Goal: Task Accomplishment & Management: Manage account settings

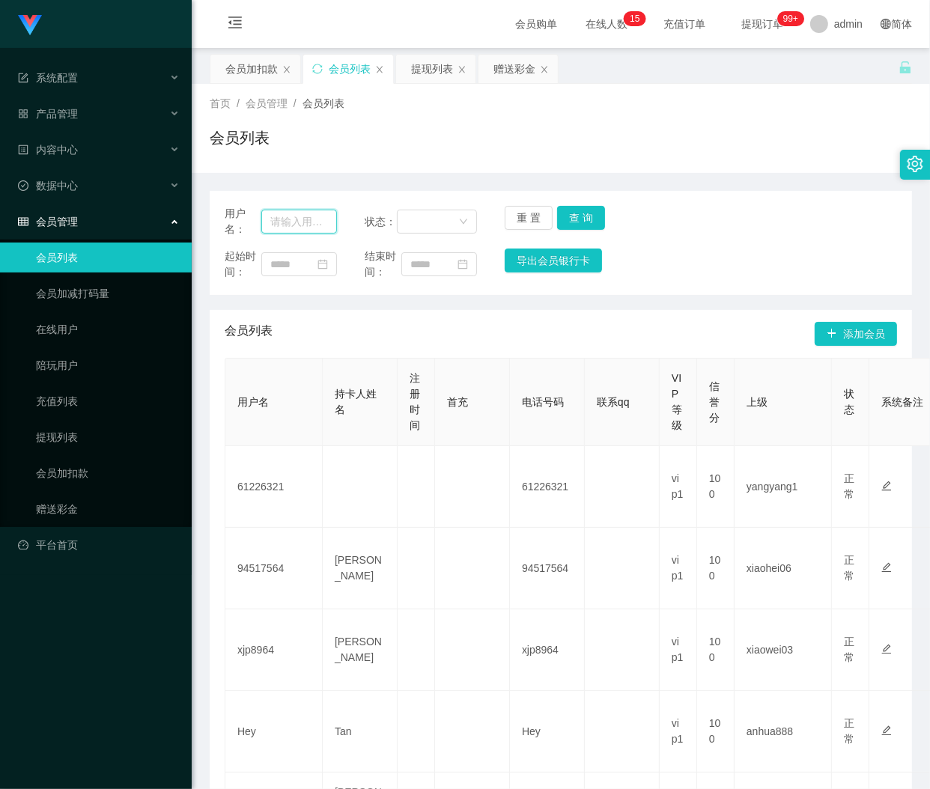
click at [290, 225] on input "text" at bounding box center [299, 222] width 76 height 24
paste input "Fennyngq"
type input "Fennyngq"
click at [579, 216] on button "查 询" at bounding box center [581, 218] width 48 height 24
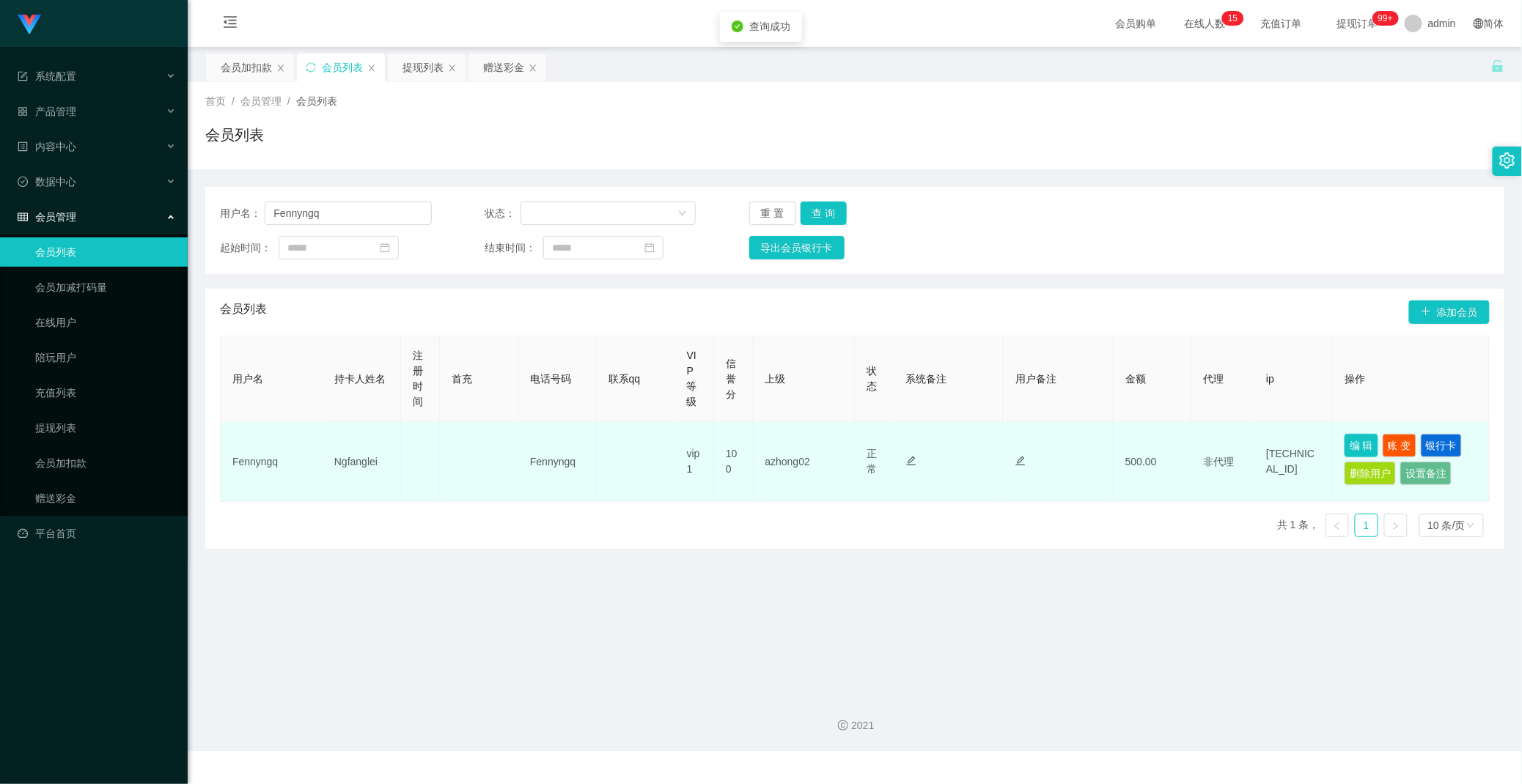
click at [910, 440] on button "编 辑" at bounding box center [1361, 445] width 33 height 23
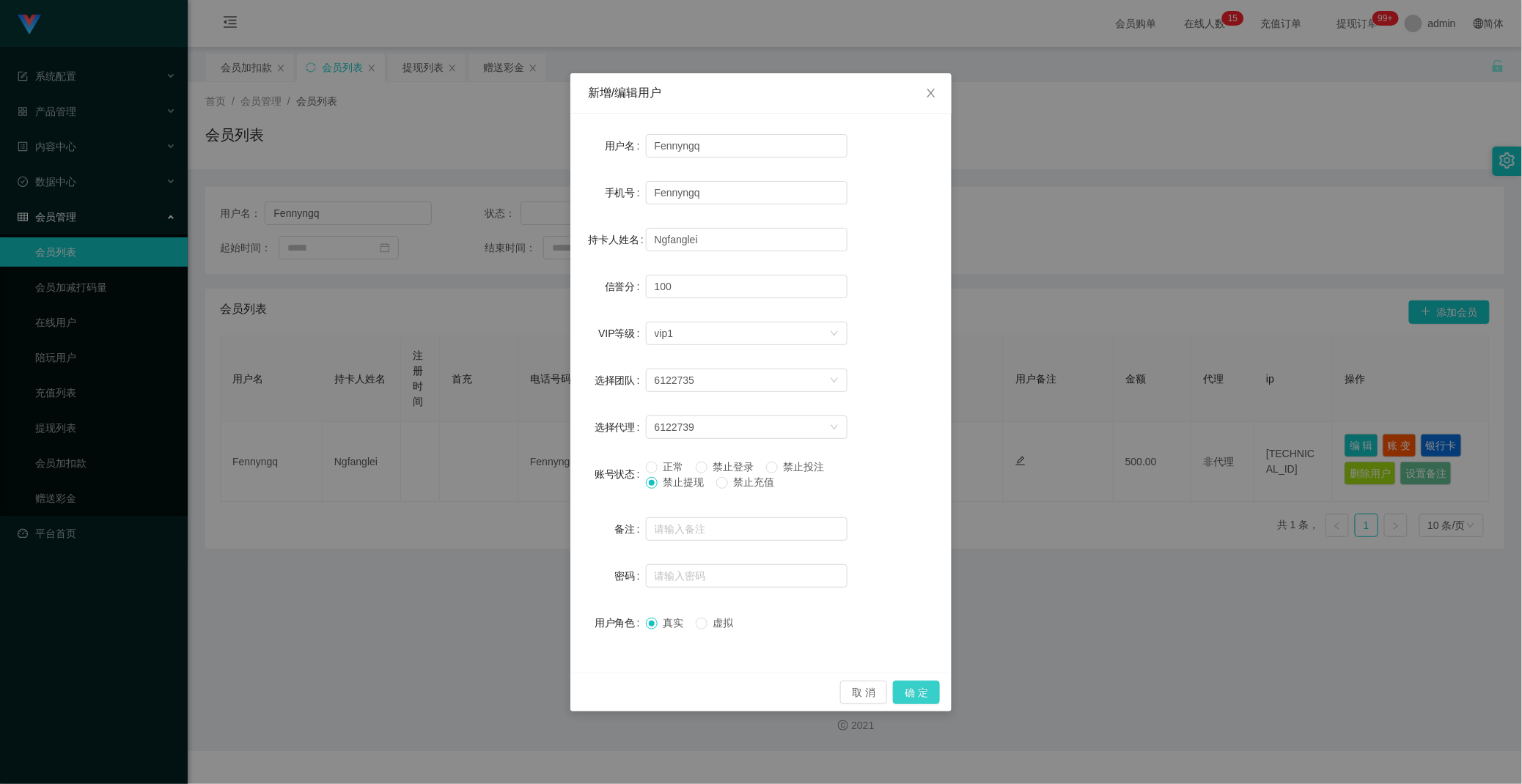
click at [910, 691] on button "确 定" at bounding box center [916, 693] width 47 height 23
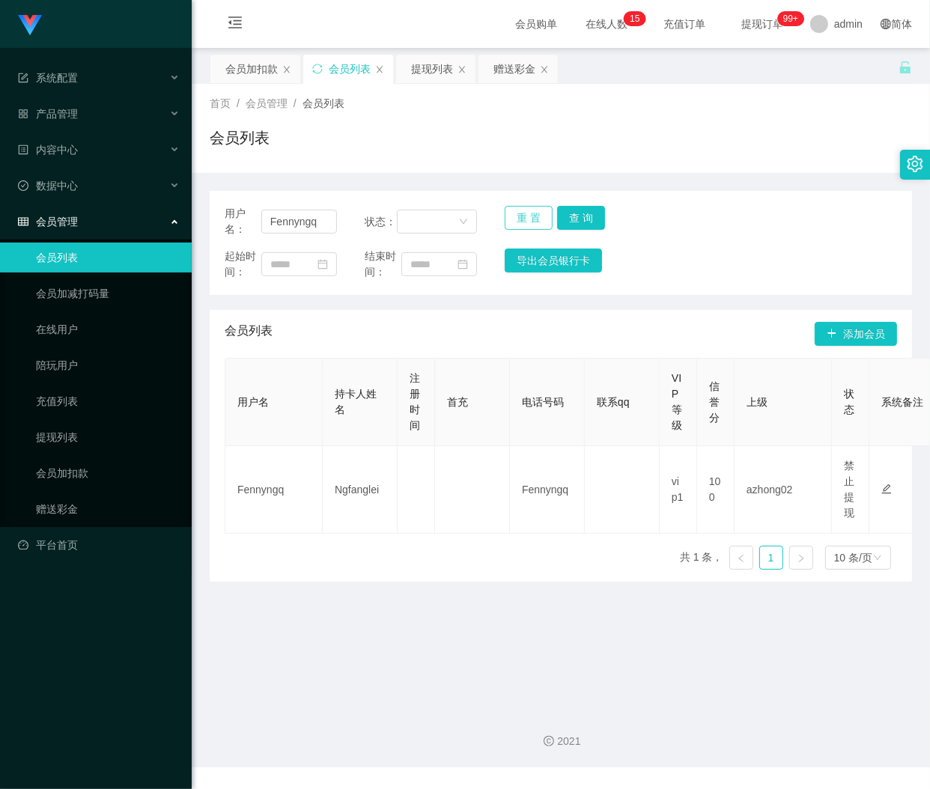
click at [521, 220] on button "重 置" at bounding box center [529, 218] width 48 height 24
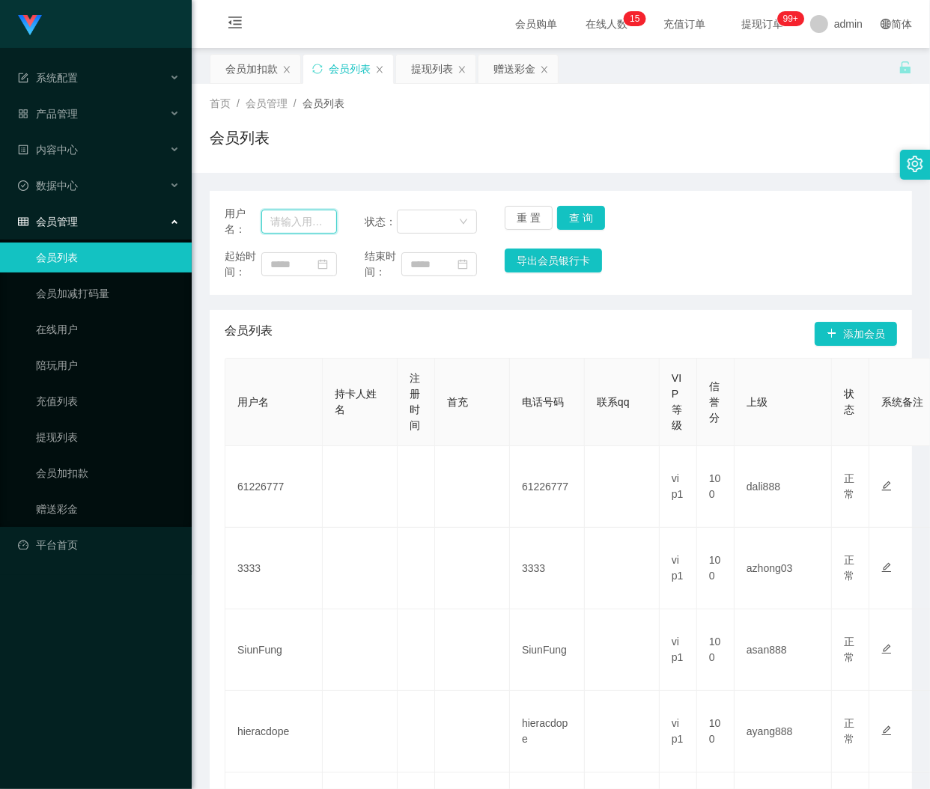
click at [289, 218] on input "text" at bounding box center [299, 222] width 76 height 24
paste input "93480526"
type input "93480526"
drag, startPoint x: 581, startPoint y: 222, endPoint x: 592, endPoint y: 211, distance: 15.4
click at [582, 222] on button "查 询" at bounding box center [581, 218] width 48 height 24
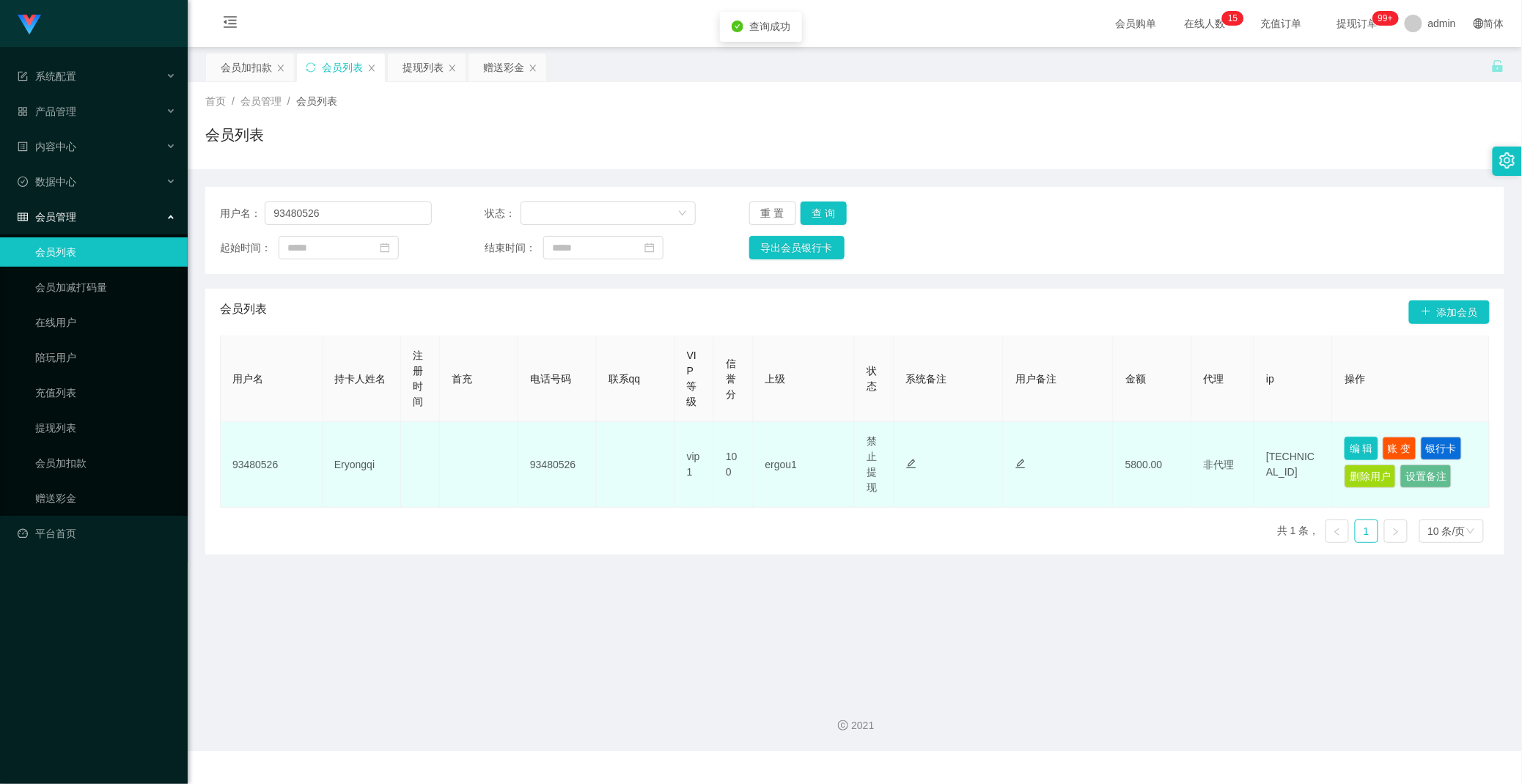
click at [910, 443] on button "编 辑" at bounding box center [1361, 448] width 33 height 23
type input "93480526"
type input "Eryongqi"
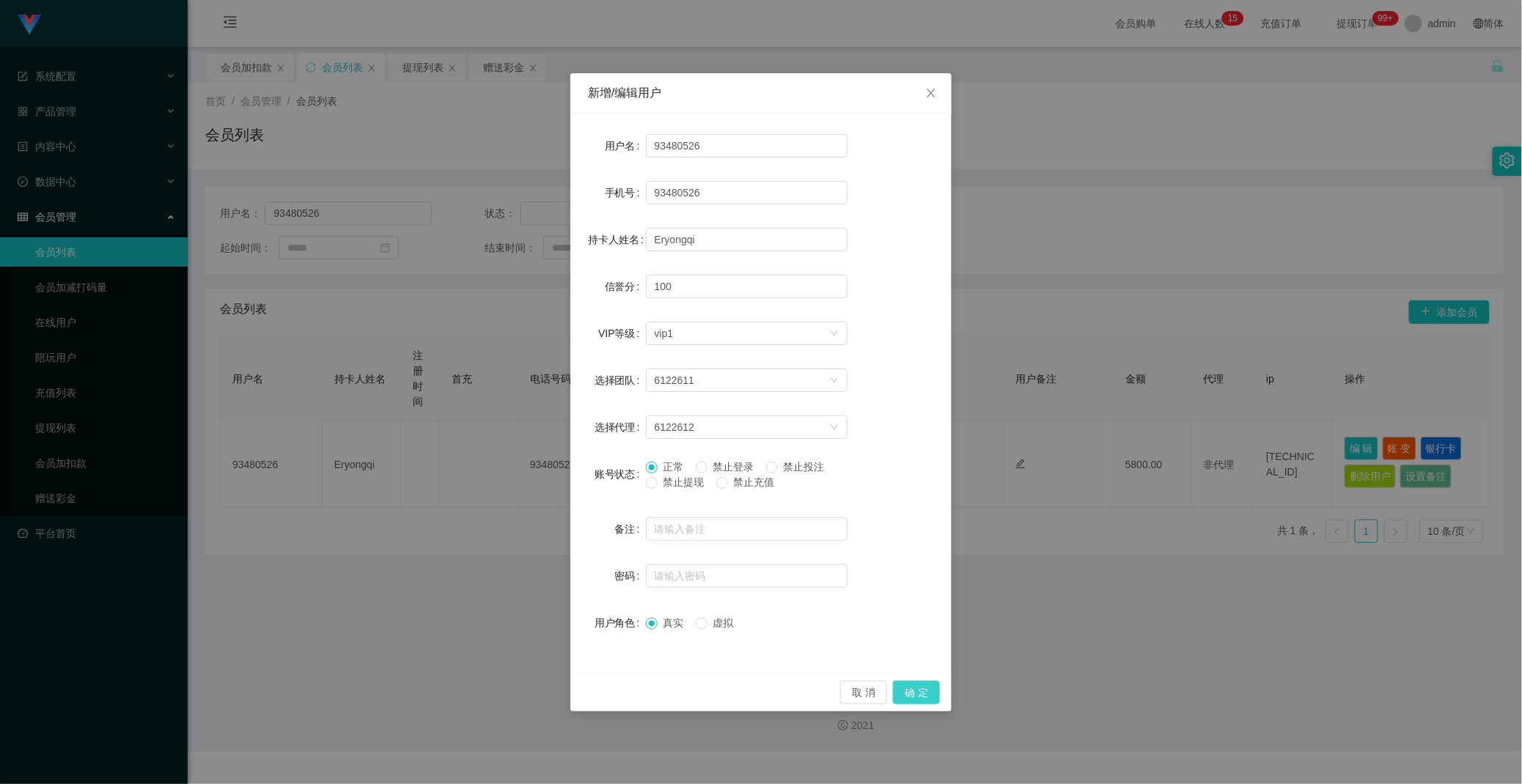
click at [910, 687] on button "确 定" at bounding box center [916, 693] width 47 height 23
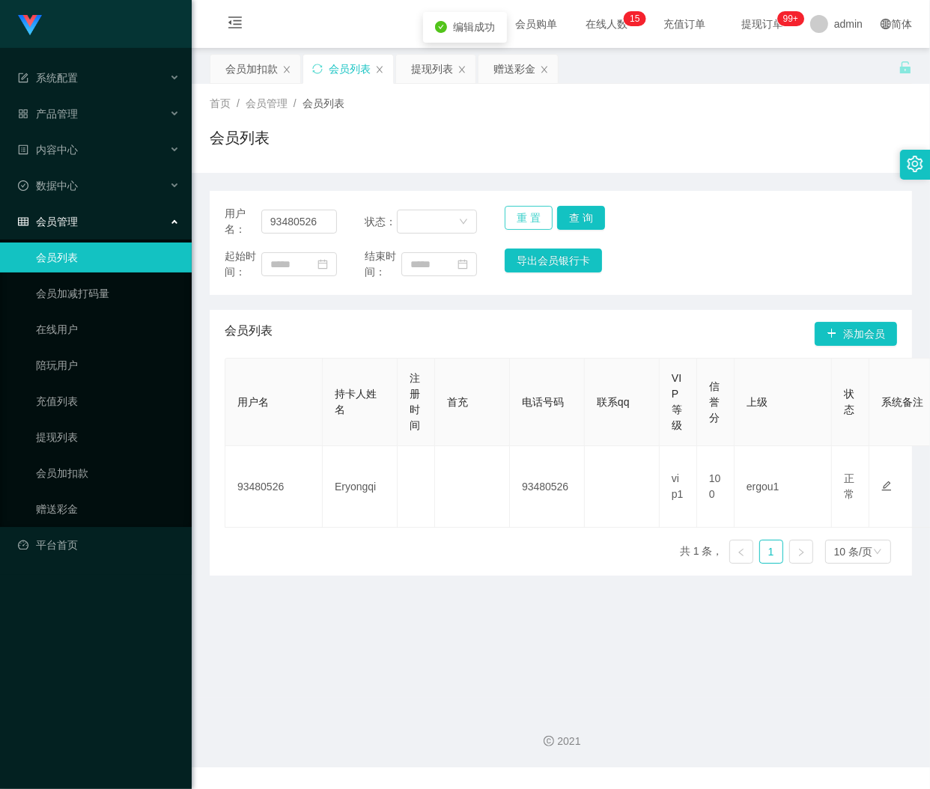
click at [521, 216] on button "重 置" at bounding box center [529, 218] width 48 height 24
